Goal: Information Seeking & Learning: Learn about a topic

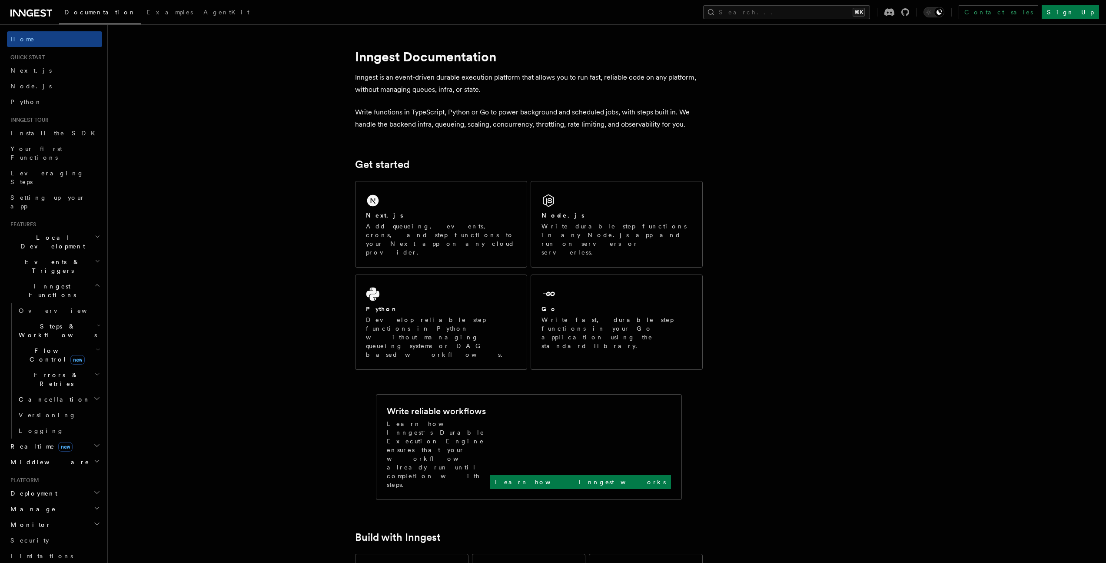
click at [97, 240] on header "Search... Documentation Examples AgentKit Home Quick start Next.js Node.js Pyth…" at bounding box center [54, 293] width 108 height 538
click at [94, 282] on icon "button" at bounding box center [97, 285] width 7 height 7
click at [95, 233] on icon "button" at bounding box center [98, 236] width 6 height 7
click at [57, 288] on span "Inngest Dev Server" at bounding box center [56, 296] width 74 height 16
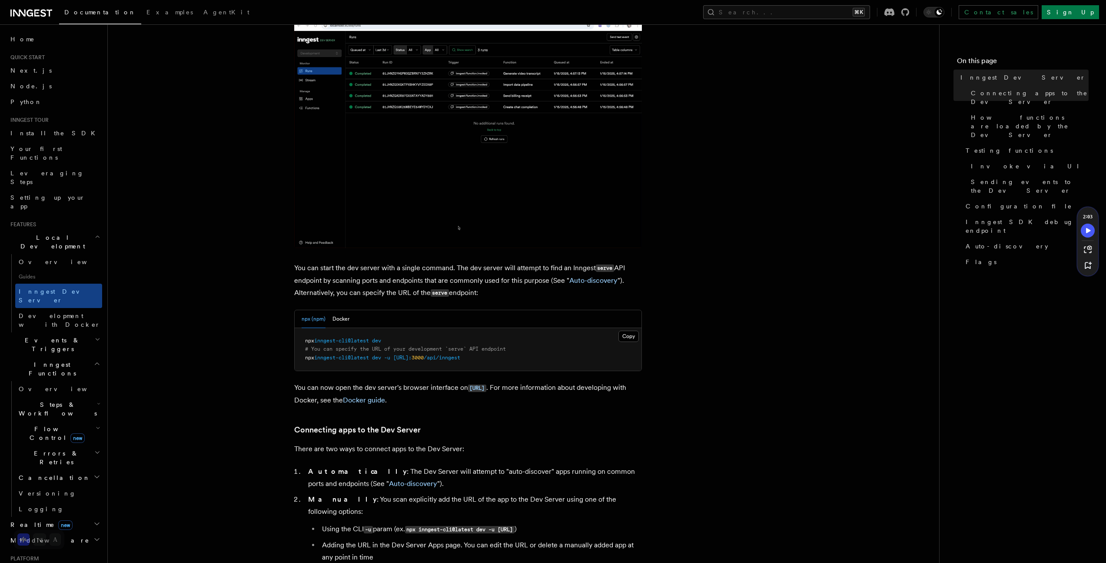
scroll to position [211, 0]
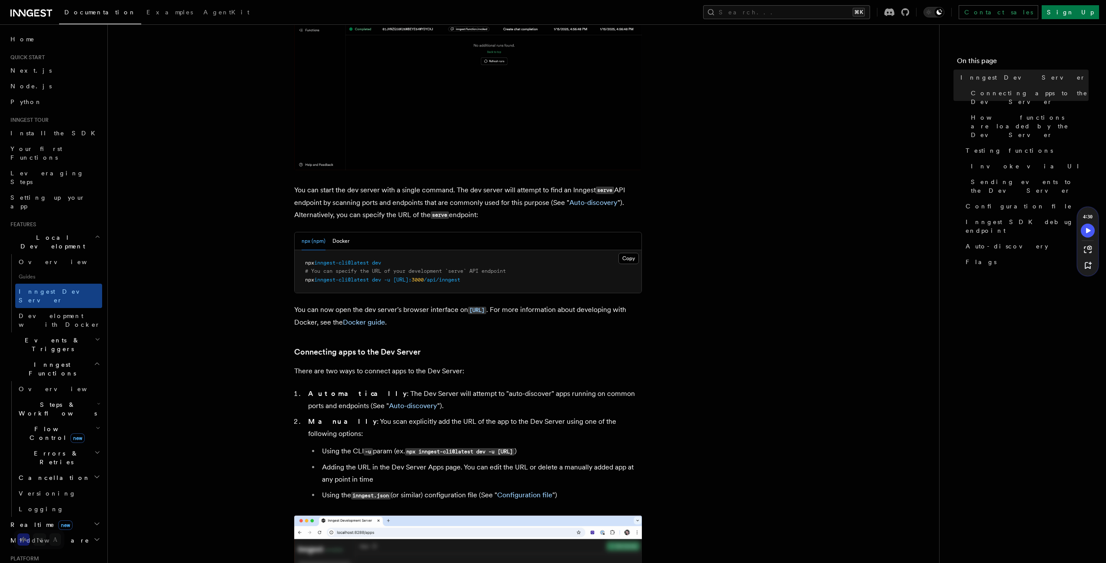
click at [95, 233] on icon "button" at bounding box center [98, 236] width 6 height 7
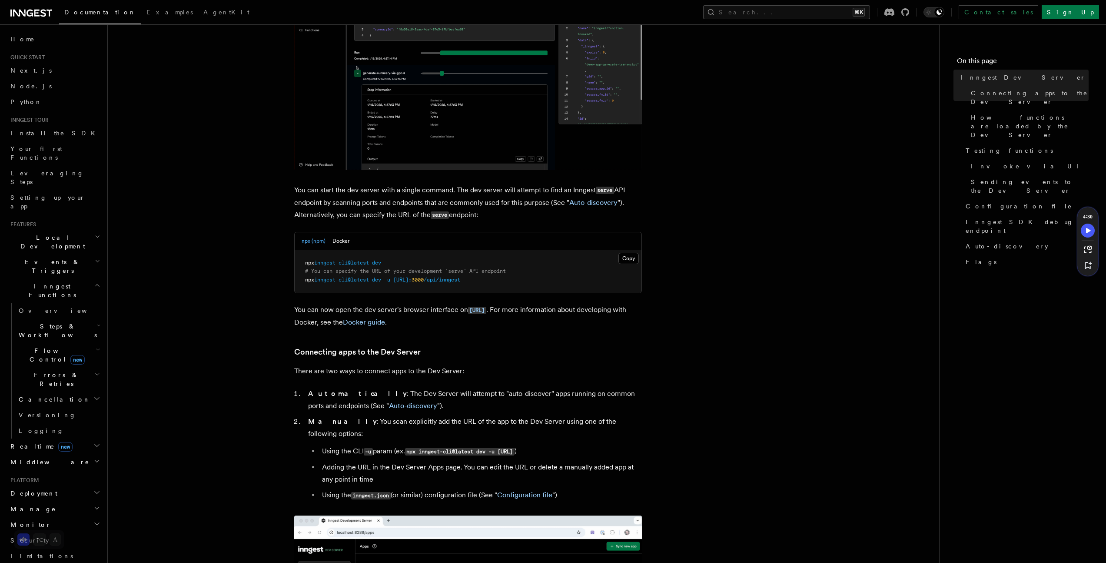
click at [86, 278] on h2 "Inngest Functions" at bounding box center [54, 290] width 95 height 24
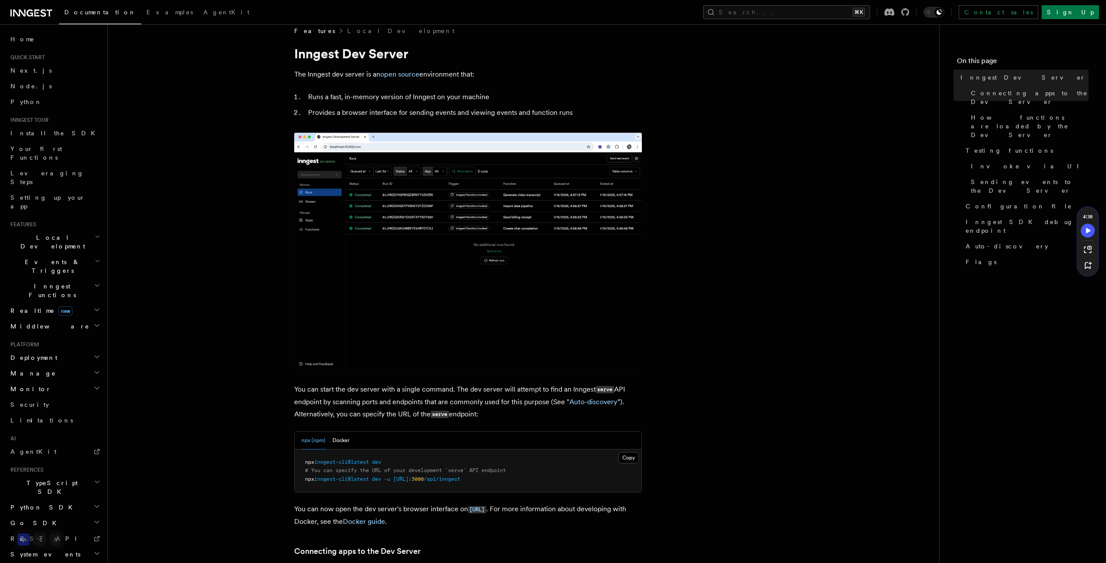
scroll to position [0, 0]
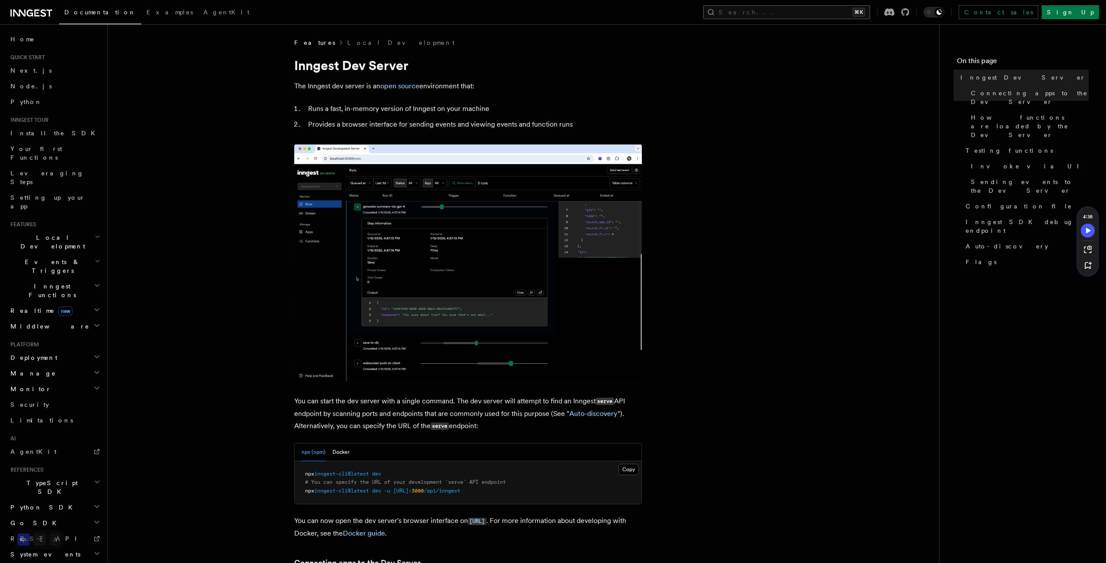
click at [822, 9] on button "Search... ⌘K" at bounding box center [786, 12] width 167 height 14
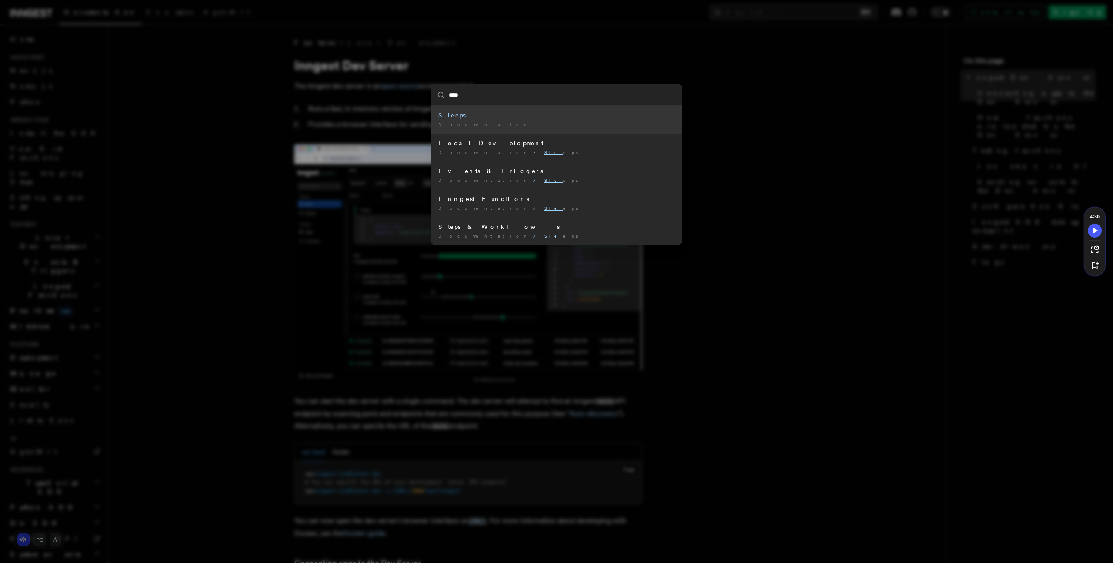
type input "****"
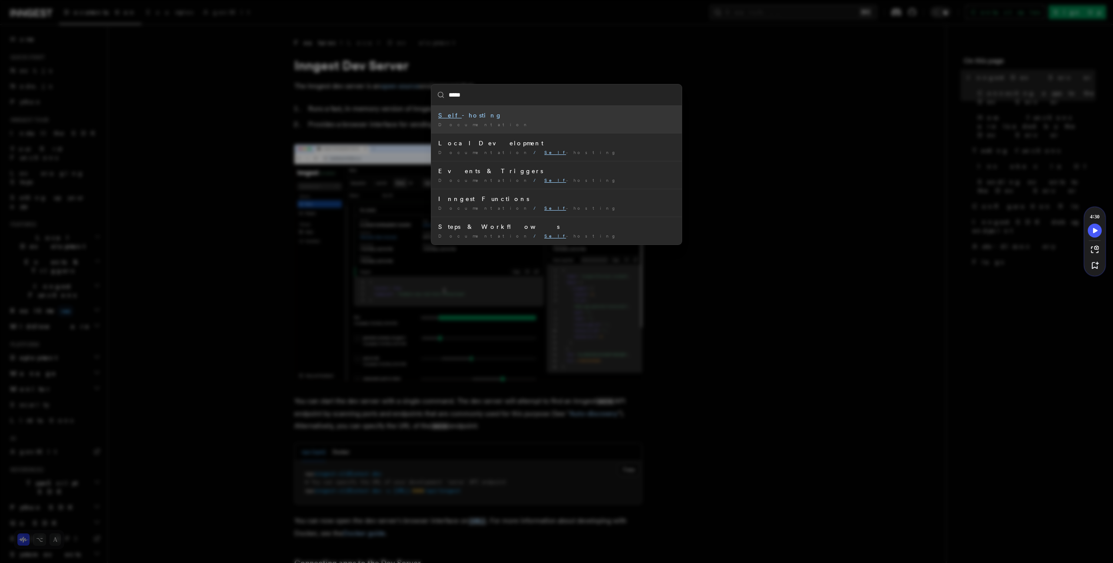
click at [462, 112] on div "Self -hosting" at bounding box center [556, 115] width 237 height 9
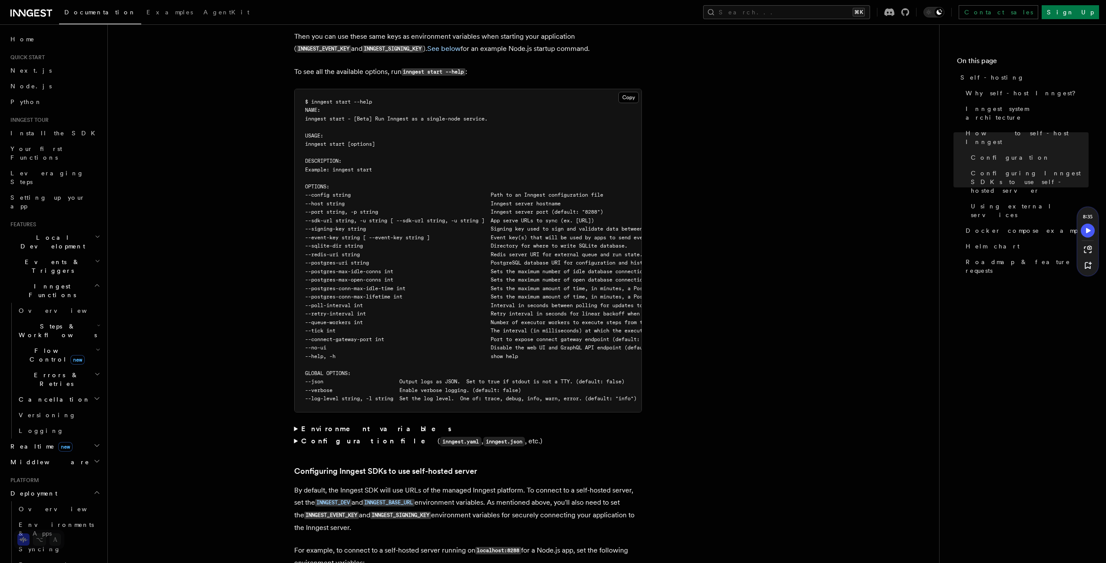
scroll to position [1400, 0]
